Goal: Task Accomplishment & Management: Manage account settings

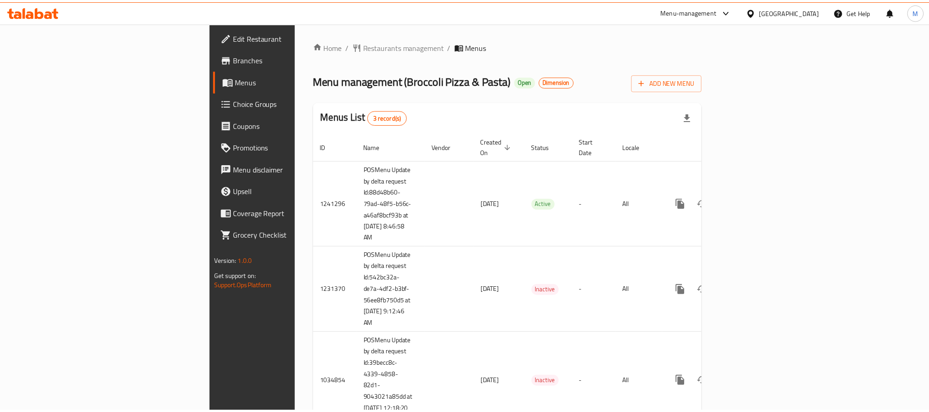
scroll to position [35, 0]
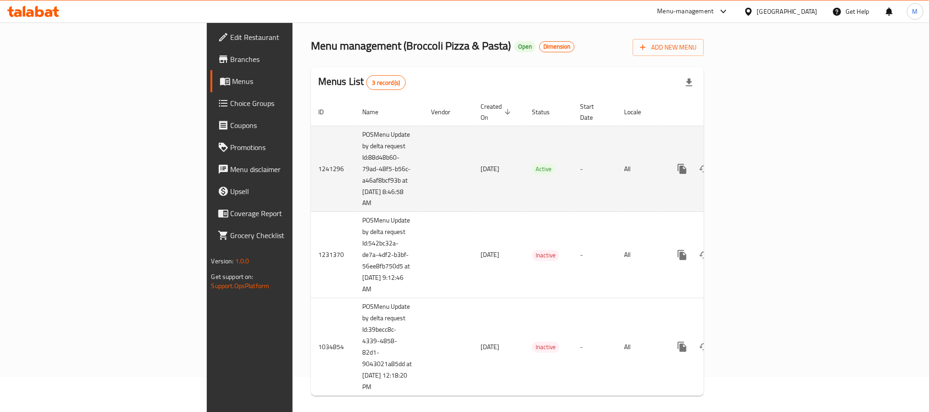
click at [759, 159] on link "enhanced table" at bounding box center [748, 169] width 22 height 22
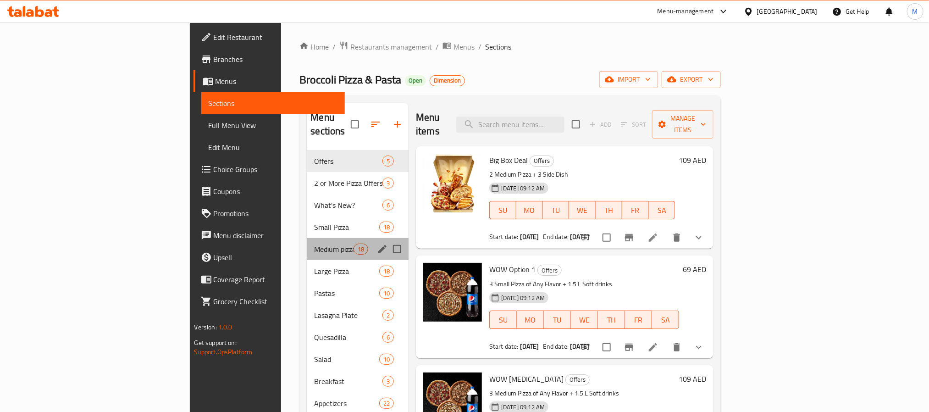
click at [307, 238] on div "Medium pizza 18" at bounding box center [358, 249] width 102 height 22
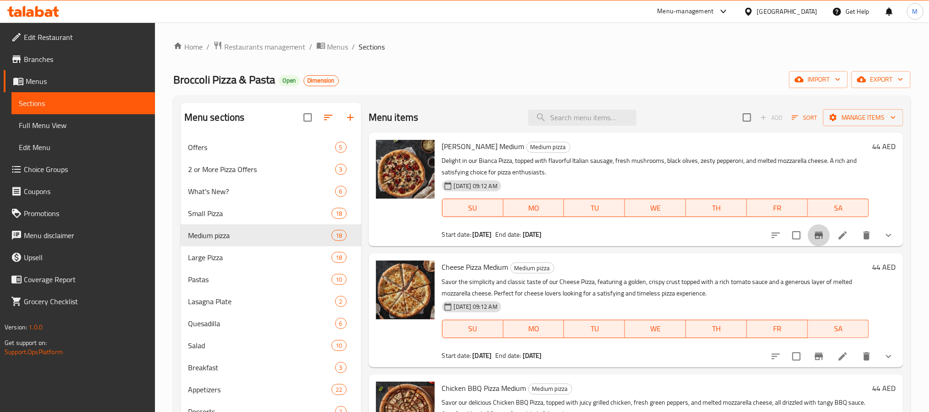
click at [815, 236] on icon "Branch-specific-item" at bounding box center [819, 235] width 8 height 7
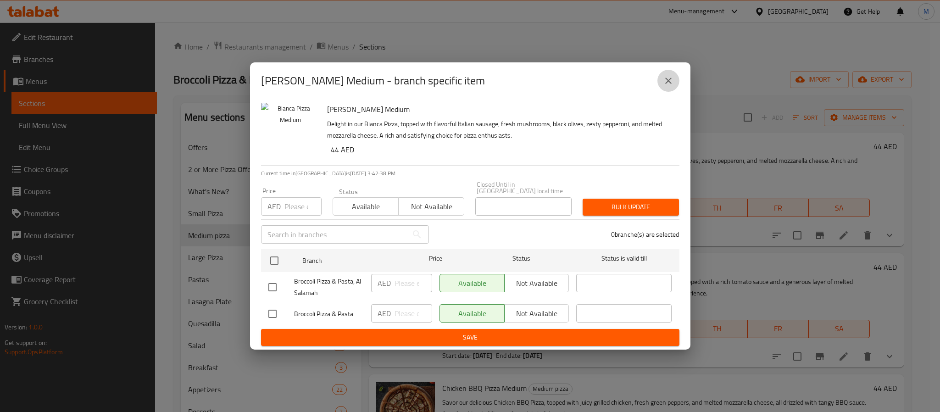
drag, startPoint x: 666, startPoint y: 75, endPoint x: 678, endPoint y: 103, distance: 31.0
click at [666, 76] on button "close" at bounding box center [668, 81] width 22 height 22
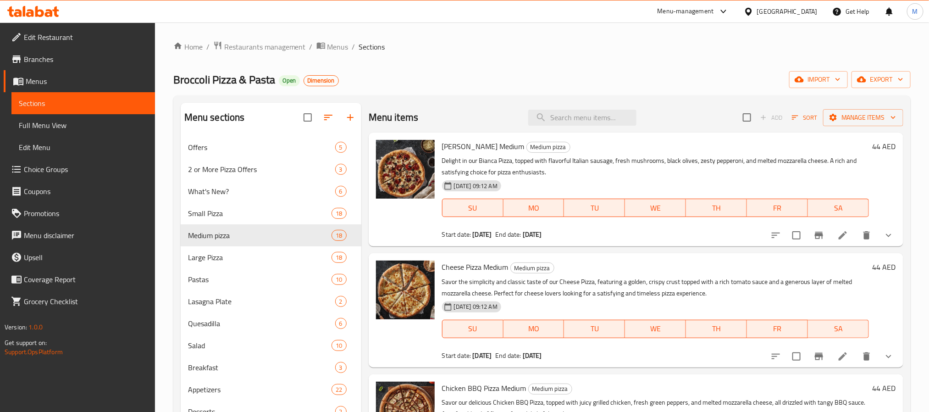
click at [808, 226] on button "Branch-specific-item" at bounding box center [819, 235] width 22 height 22
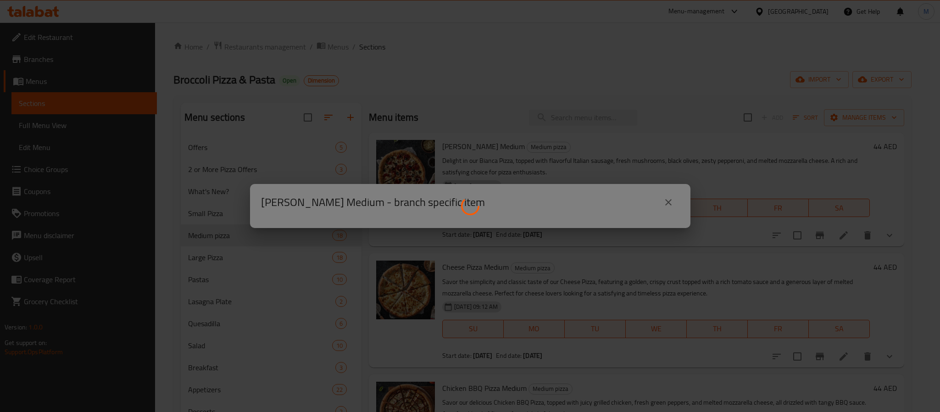
click at [809, 235] on div "[PERSON_NAME] Medium - branch specific item" at bounding box center [470, 206] width 940 height 412
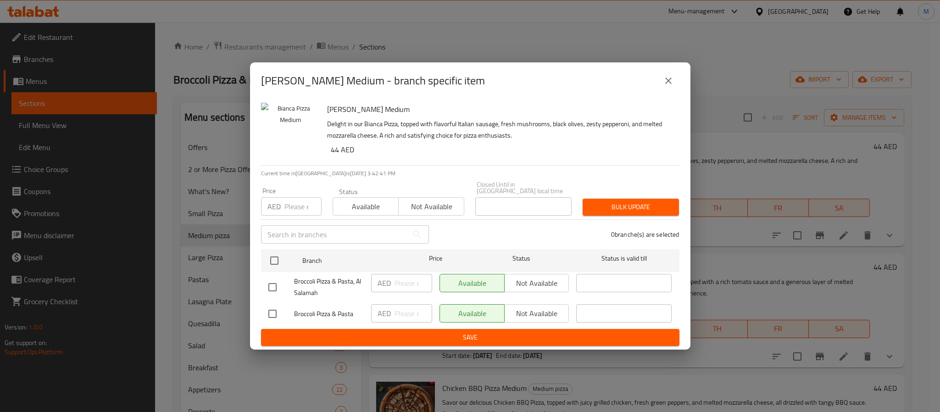
click at [673, 73] on button "close" at bounding box center [668, 81] width 22 height 22
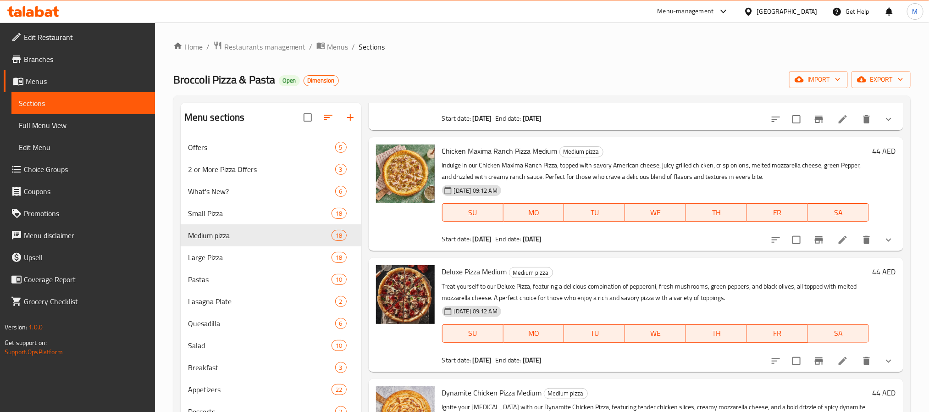
scroll to position [481, 0]
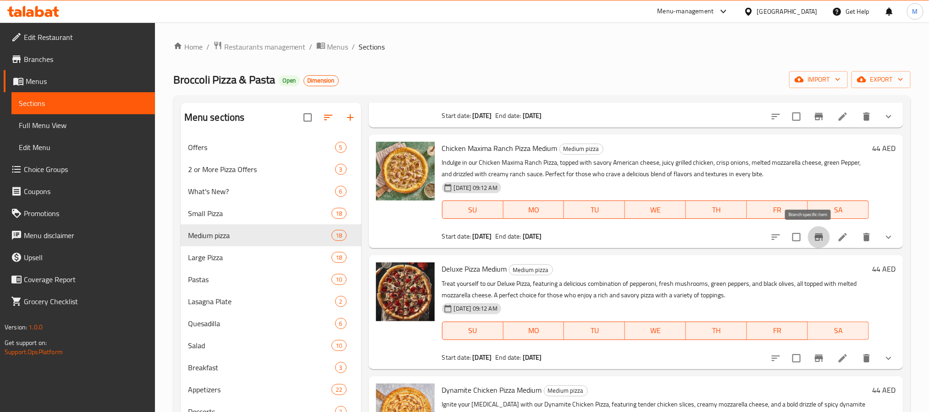
click at [808, 234] on button "Branch-specific-item" at bounding box center [819, 237] width 22 height 22
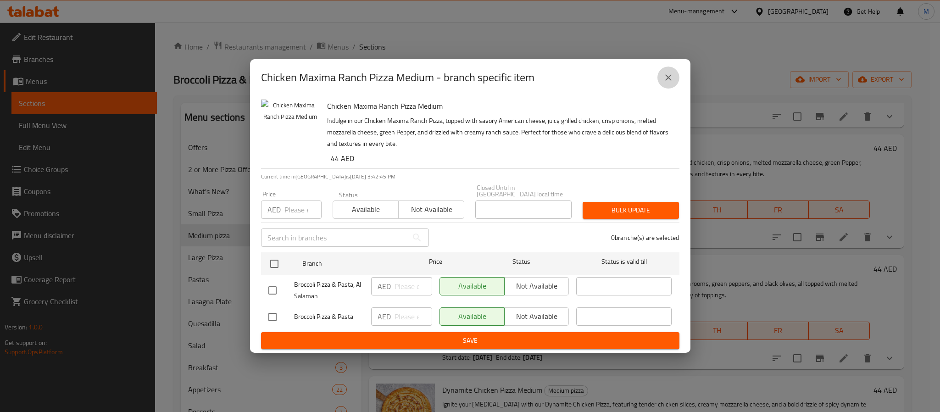
click at [670, 77] on icon "close" at bounding box center [668, 77] width 11 height 11
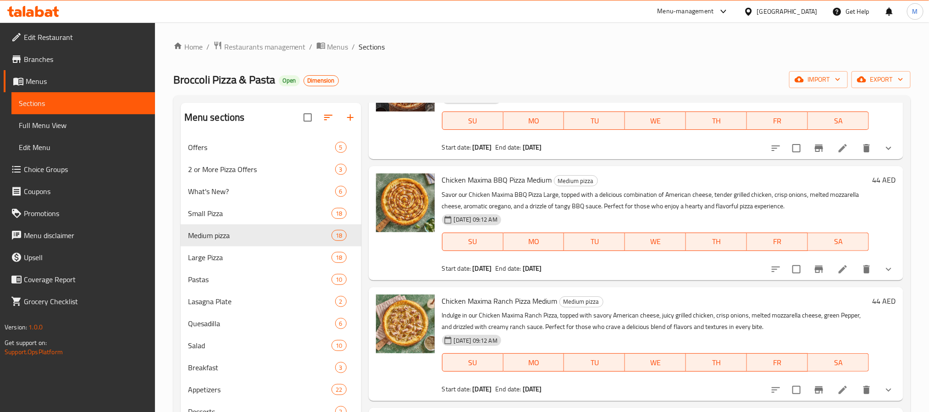
scroll to position [69, 0]
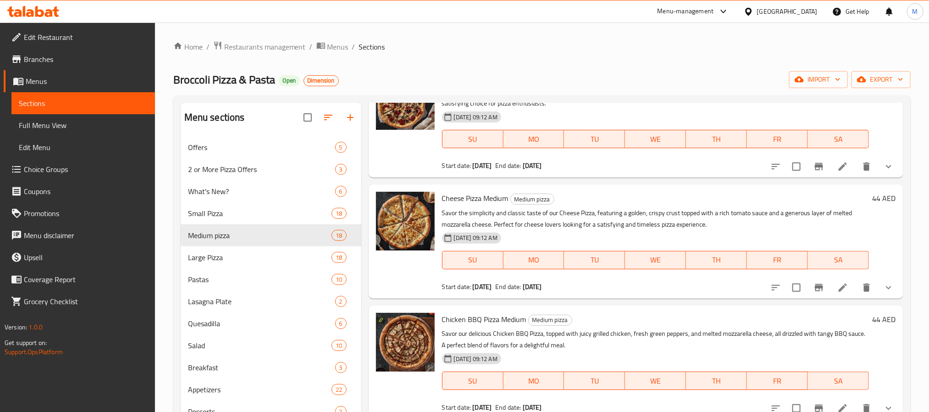
click at [65, 120] on span "Full Menu View" at bounding box center [83, 125] width 129 height 11
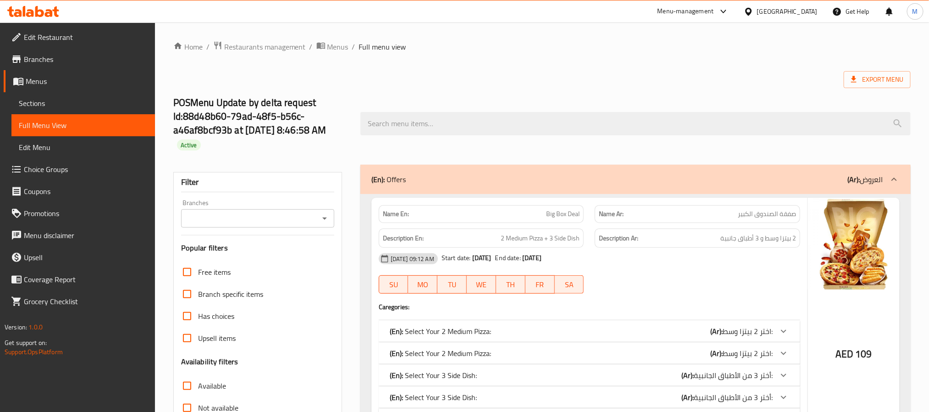
click at [334, 45] on span "Menus" at bounding box center [337, 46] width 21 height 11
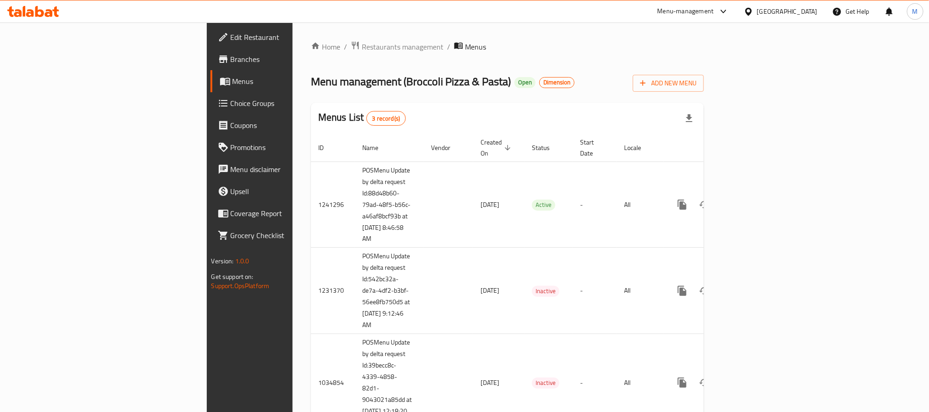
click at [231, 60] on span "Branches" at bounding box center [293, 59] width 124 height 11
